Goal: Information Seeking & Learning: Learn about a topic

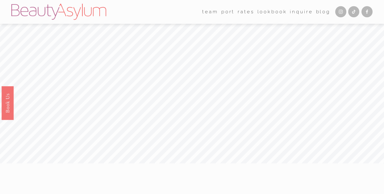
click at [272, 11] on link "Lookbook" at bounding box center [273, 12] width 30 height 10
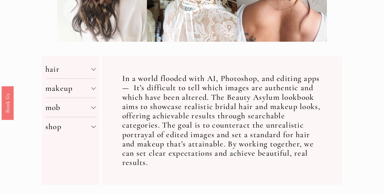
scroll to position [193, 0]
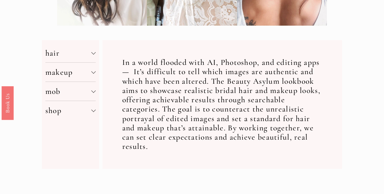
click at [89, 51] on span "hair" at bounding box center [68, 53] width 46 height 10
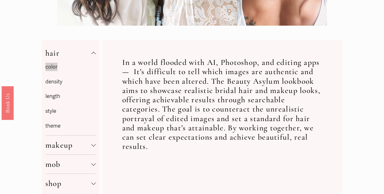
click at [49, 95] on link "length" at bounding box center [52, 96] width 15 height 6
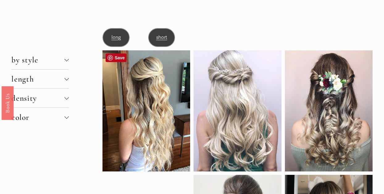
scroll to position [36, 0]
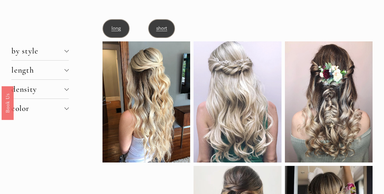
click at [166, 28] on span "short" at bounding box center [161, 29] width 11 height 6
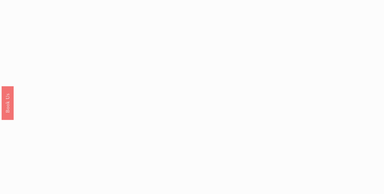
scroll to position [516, 0]
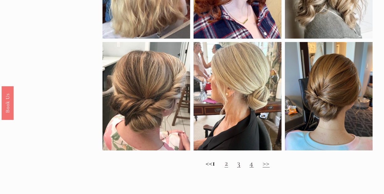
click at [228, 166] on link "2" at bounding box center [226, 163] width 3 height 10
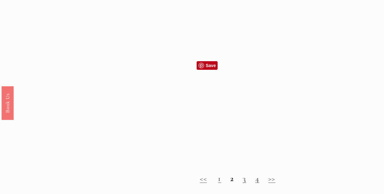
scroll to position [469, 0]
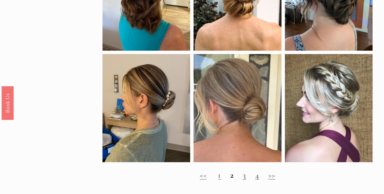
click at [244, 177] on link "3" at bounding box center [244, 175] width 3 height 10
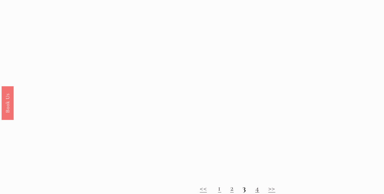
scroll to position [467, 0]
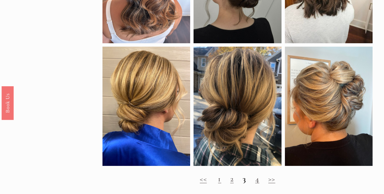
click at [257, 181] on link "4" at bounding box center [258, 179] width 4 height 10
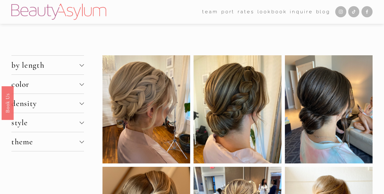
click at [81, 123] on div at bounding box center [82, 122] width 4 height 4
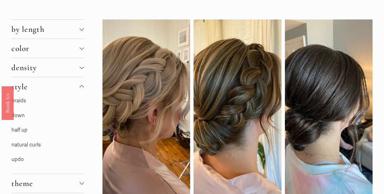
scroll to position [38, 0]
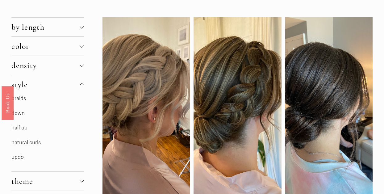
click at [18, 159] on link "updo" at bounding box center [17, 157] width 12 height 6
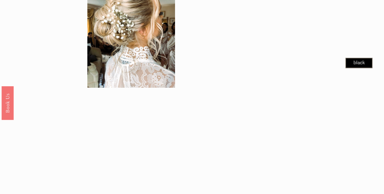
scroll to position [334, 0]
